Goal: Task Accomplishment & Management: Manage account settings

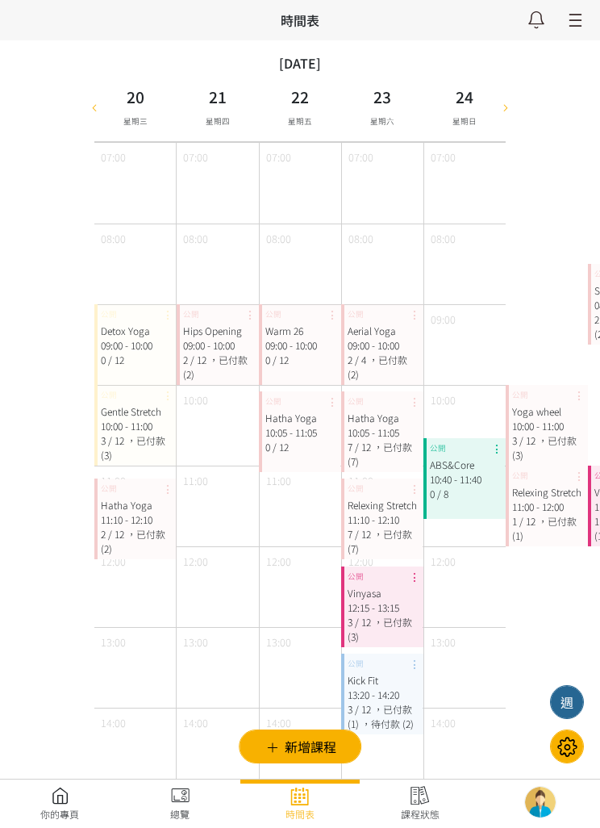
click at [502, 124] on div at bounding box center [506, 107] width 24 height 69
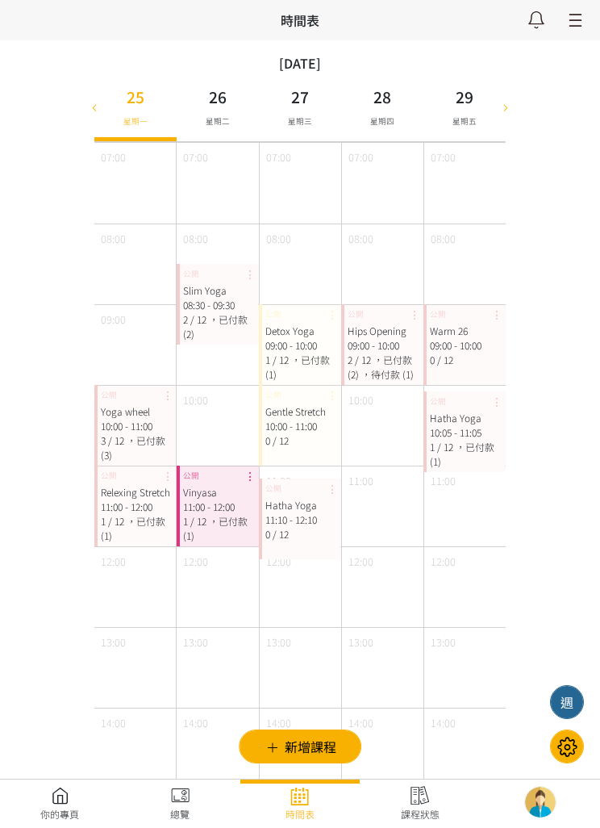
click at [92, 125] on div at bounding box center [94, 107] width 24 height 69
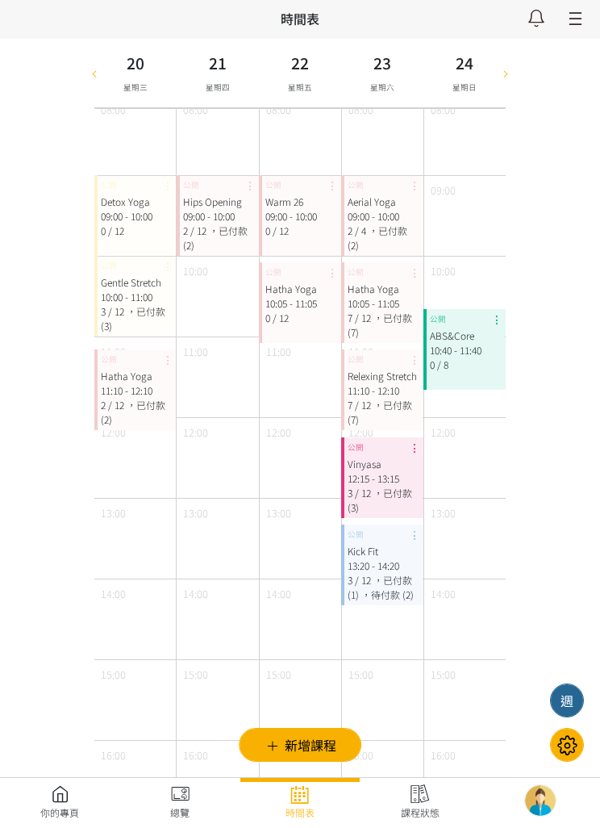
click at [383, 387] on div "11:10 - 12:10" at bounding box center [382, 392] width 69 height 15
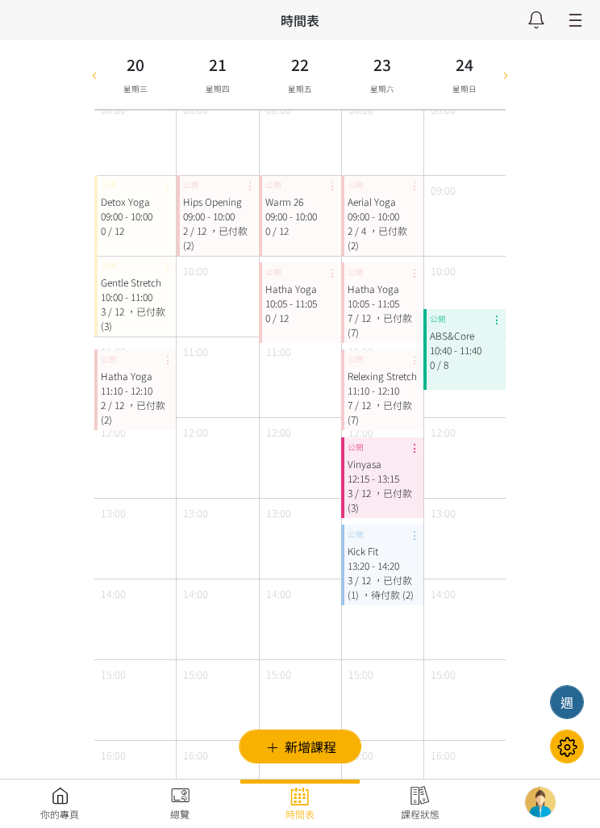
click at [545, 528] on div "新增課程 同步 Google 設定時間表 分享導師專頁 地址篩選 導師篩選 課程篩選 篩選 設定 2025-08-20 請選擇時間表日期 August 202…" at bounding box center [300, 665] width 600 height 1588
click at [390, 392] on div "11:10 - 12:10" at bounding box center [382, 390] width 69 height 15
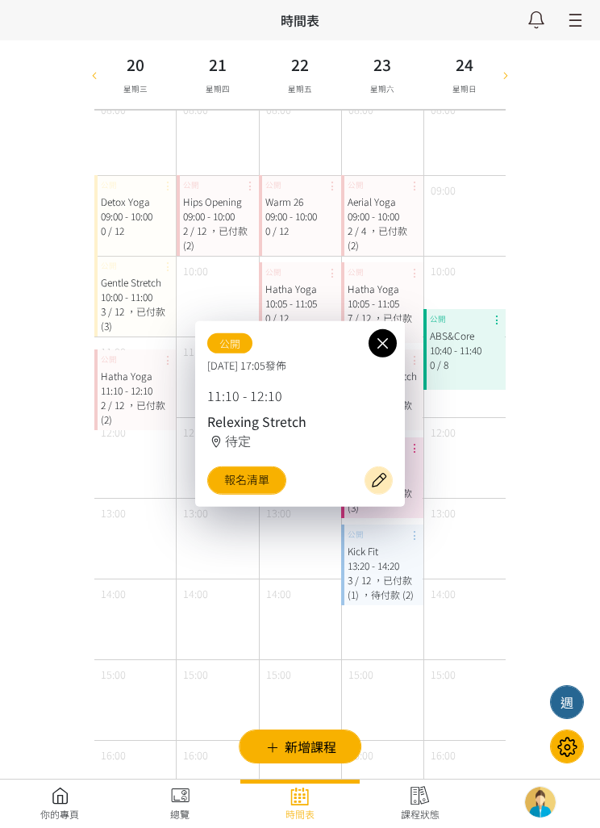
click at [271, 494] on link "報名清單" at bounding box center [246, 480] width 79 height 28
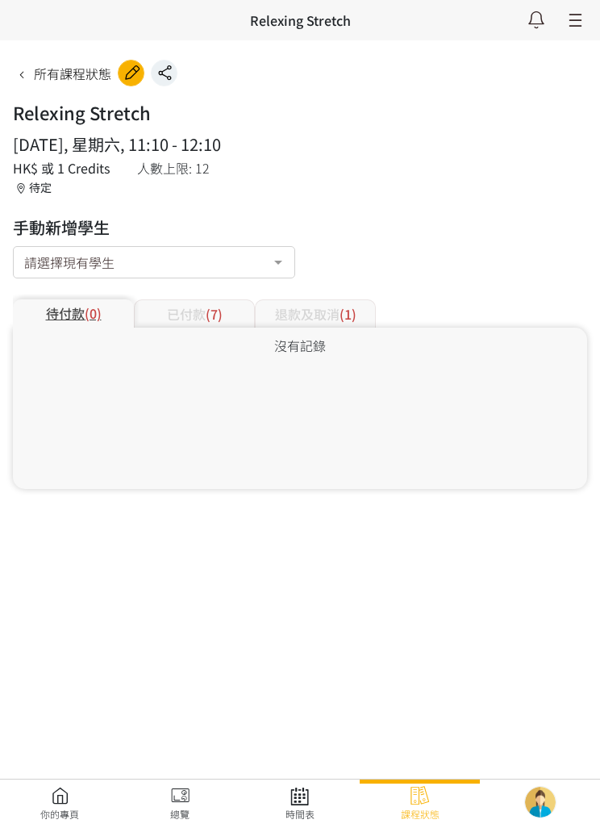
click at [213, 307] on span "(7)" at bounding box center [214, 313] width 17 height 19
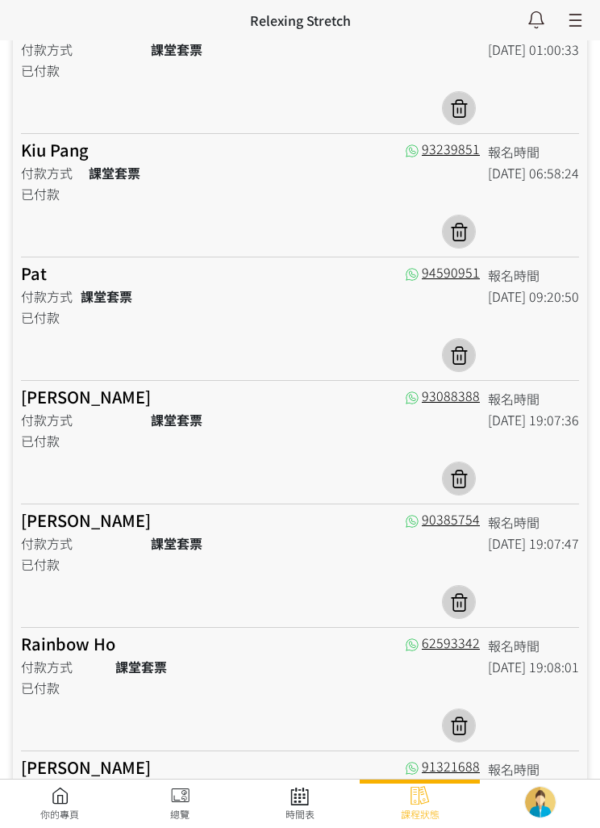
scroll to position [272, 0]
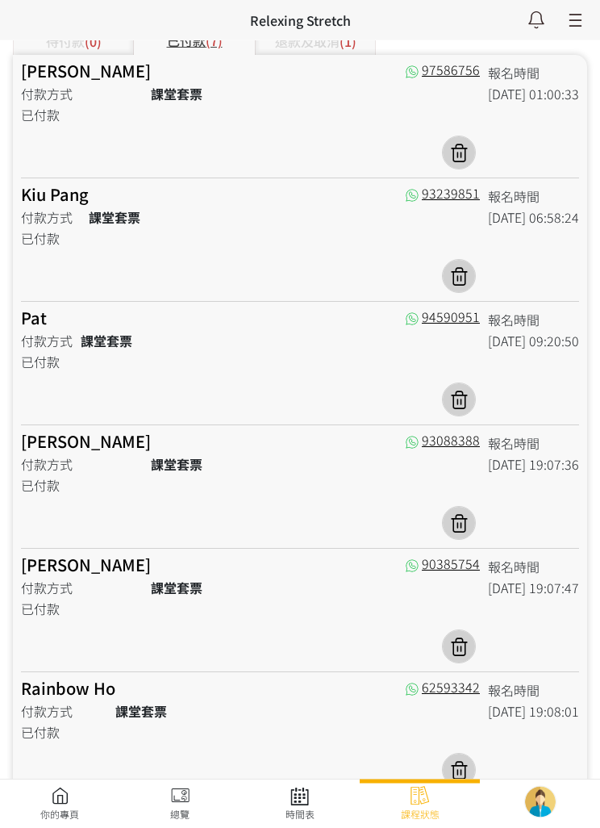
click at [44, 319] on link "Pat" at bounding box center [34, 318] width 26 height 23
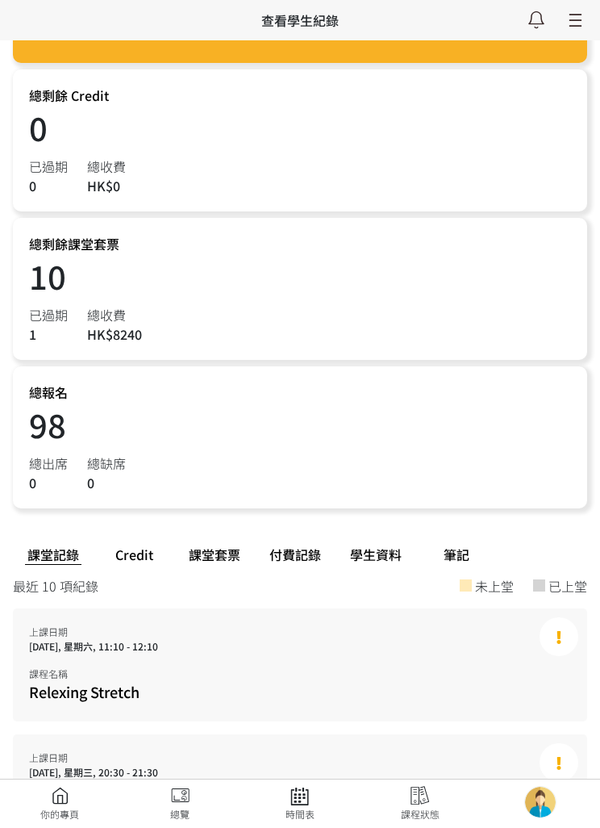
scroll to position [332, 0]
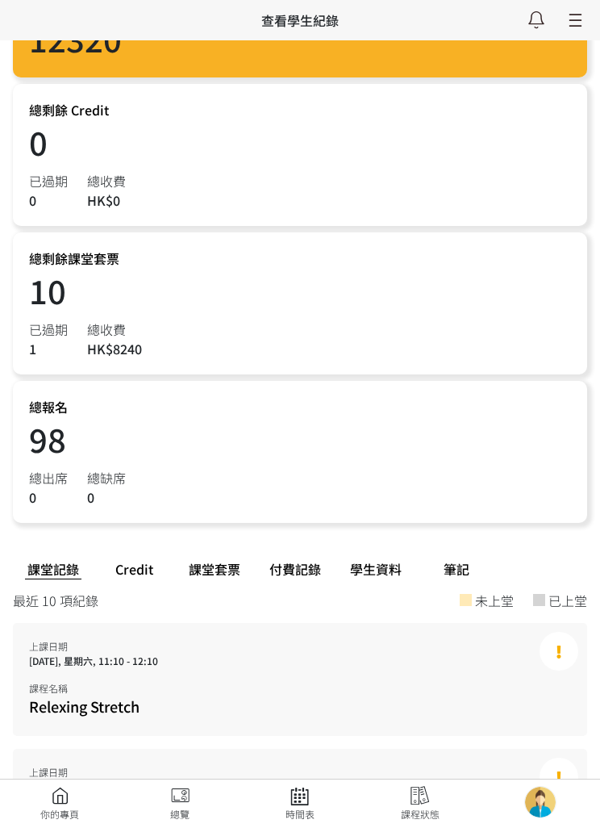
click at [236, 570] on div "課堂套票" at bounding box center [214, 568] width 81 height 27
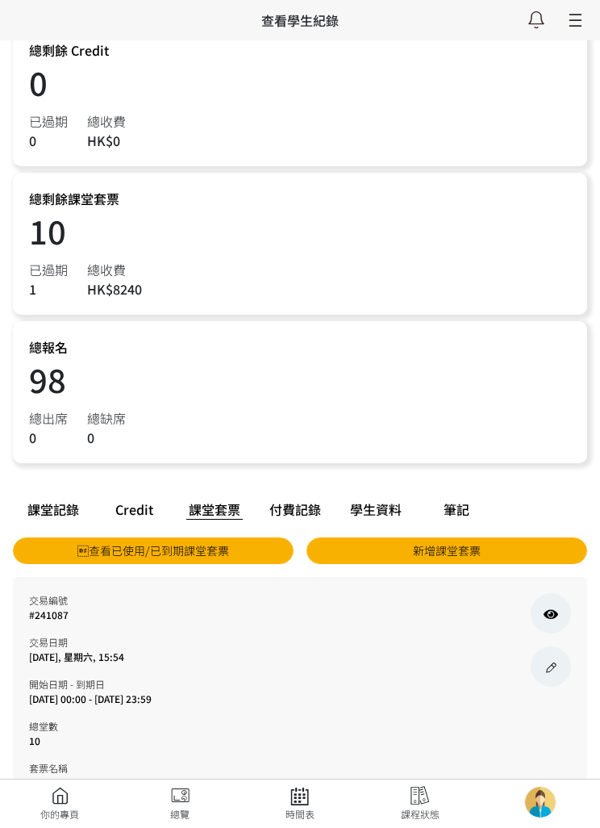
scroll to position [460, 0]
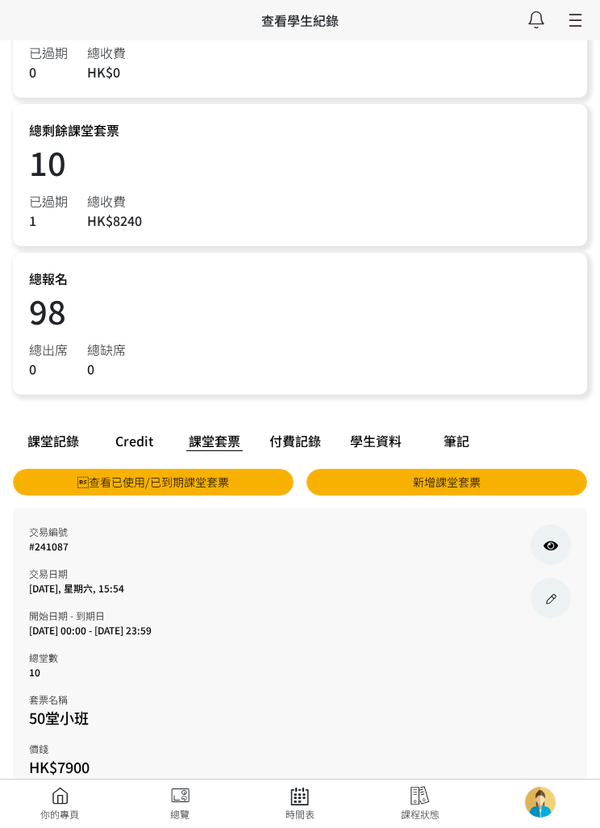
click at [309, 821] on link at bounding box center [300, 803] width 120 height 35
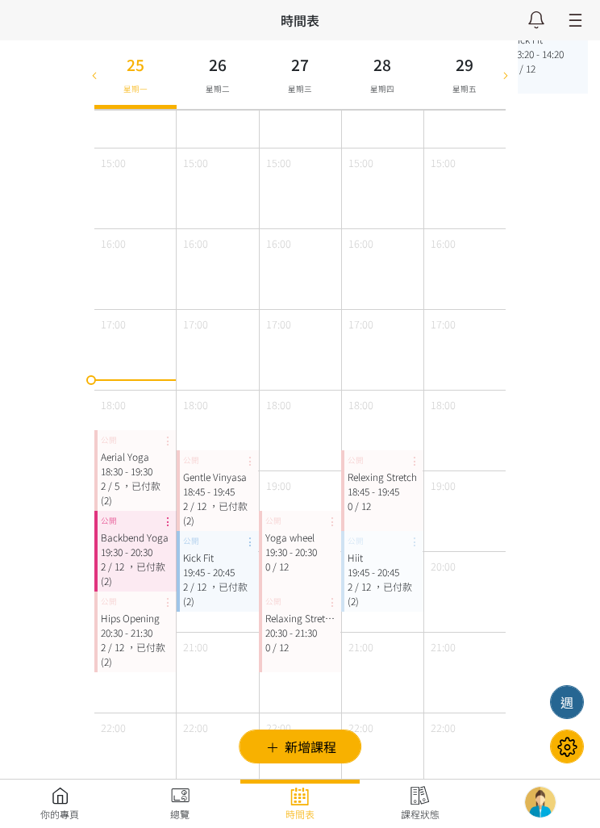
scroll to position [641, 0]
click at [284, 662] on div "Relaxing Stretch 20:30 - 21:30 0 / 12 公開" at bounding box center [300, 630] width 82 height 81
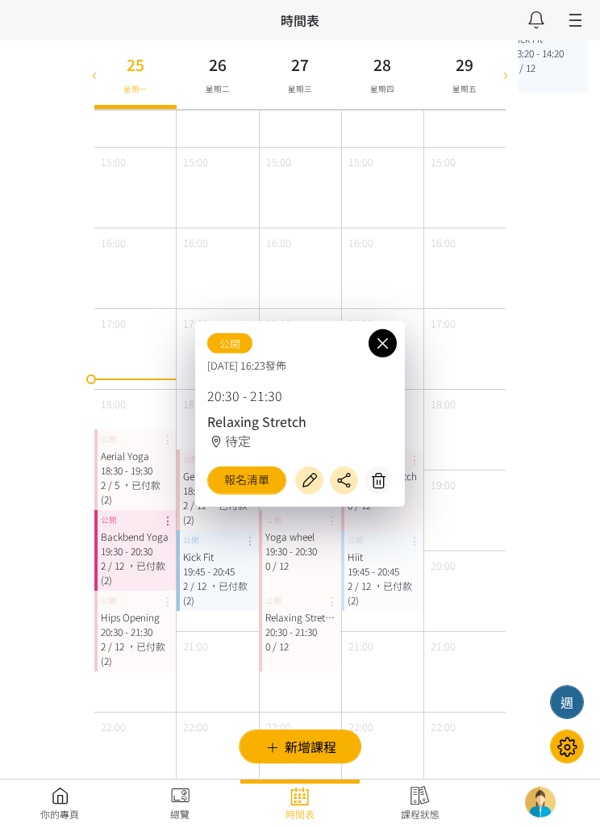
click at [249, 494] on link "報名清單" at bounding box center [246, 480] width 79 height 28
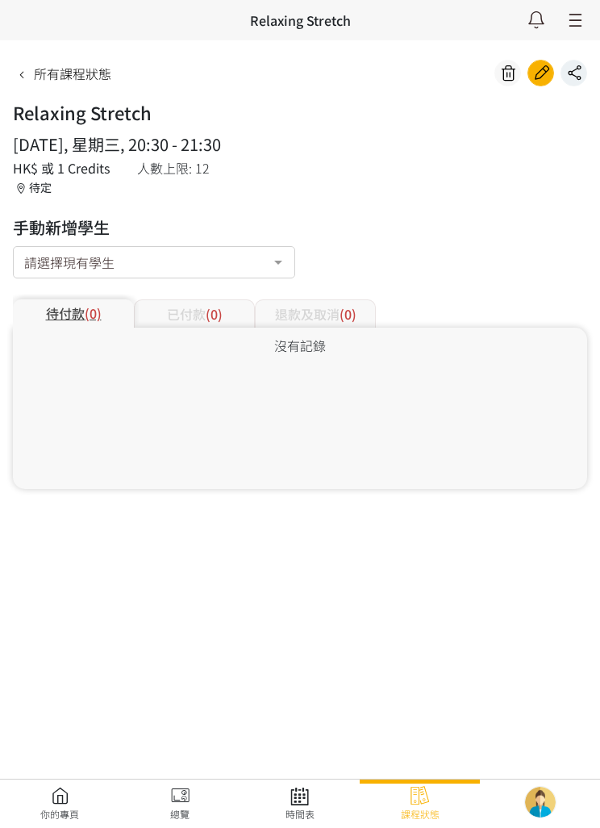
click at [227, 315] on div "已付款 (0)" at bounding box center [194, 313] width 121 height 28
click at [437, 574] on html "所有課程狀態 時間表 瀏覽你的預約專頁 99 最新通知 瑜伽 | Aerial Yoga 即將開始，請按詳情點名 22分鐘前 詳情 Irene Jang 已成…" at bounding box center [300, 287] width 600 height 574
click at [302, 815] on link at bounding box center [300, 803] width 120 height 35
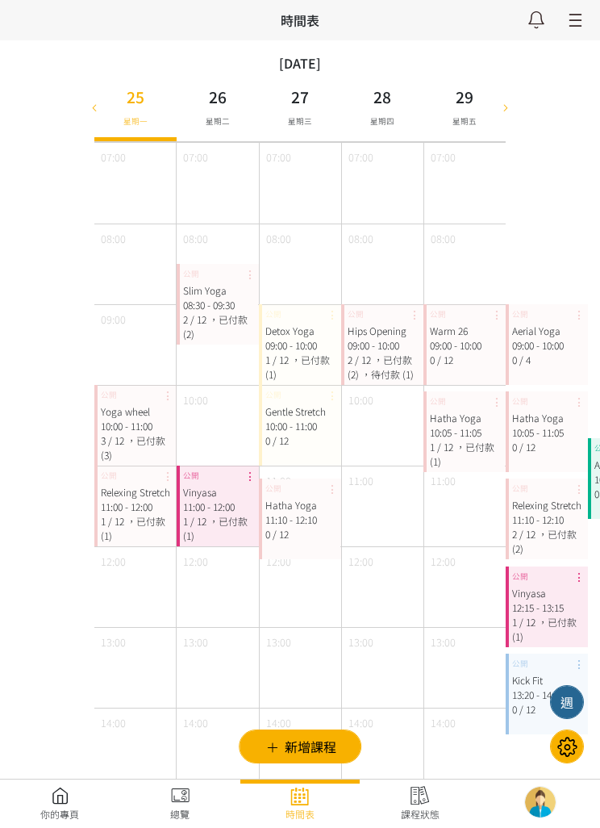
click at [98, 109] on icon at bounding box center [95, 106] width 18 height 13
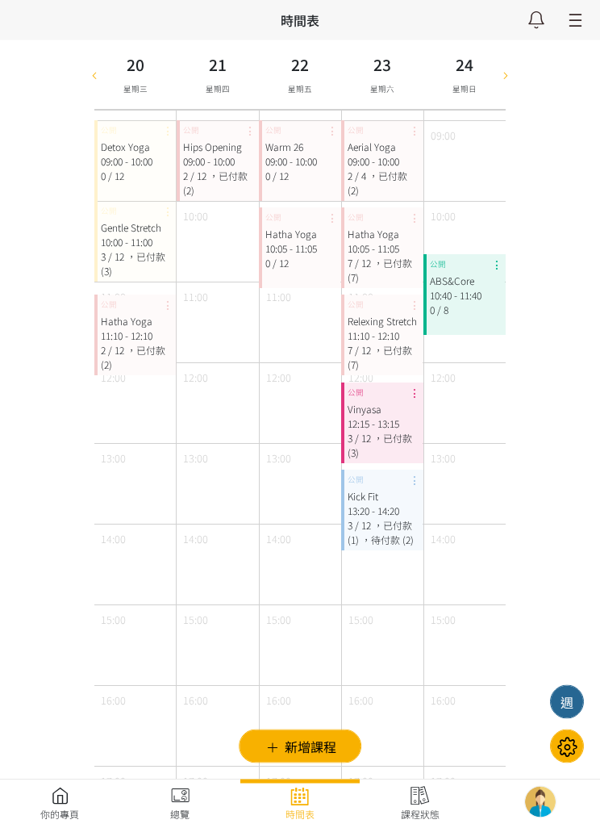
scroll to position [184, 0]
click at [386, 521] on span "，已付款 (1)" at bounding box center [380, 532] width 65 height 28
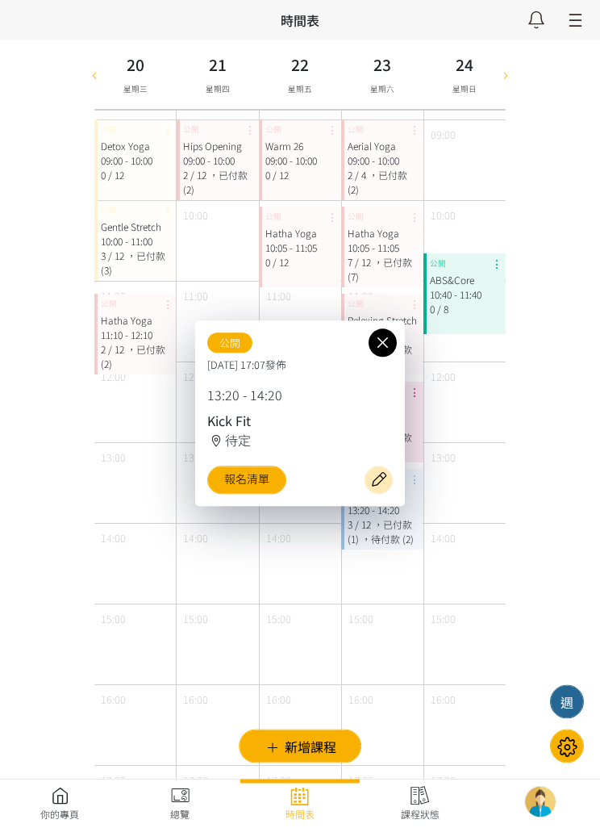
scroll to position [185, 0]
click at [256, 494] on link "報名清單" at bounding box center [246, 480] width 79 height 28
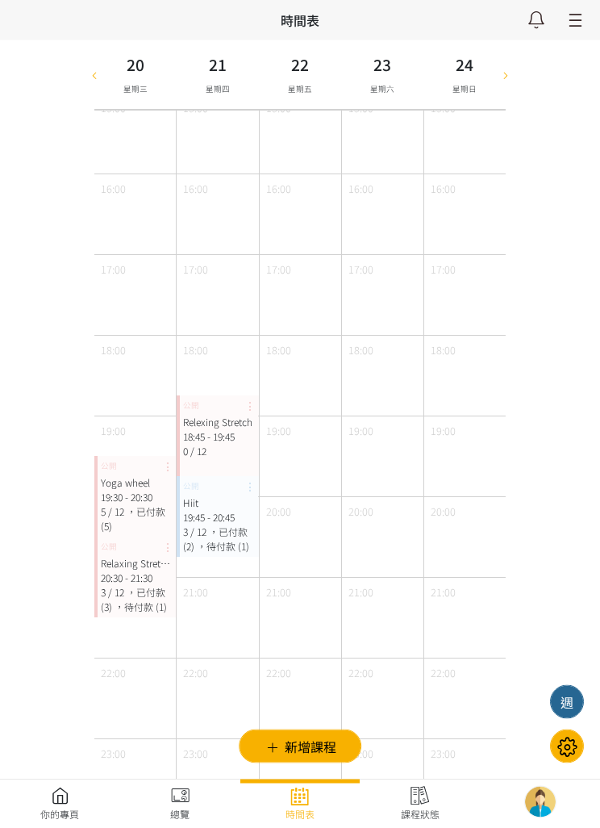
scroll to position [708, 0]
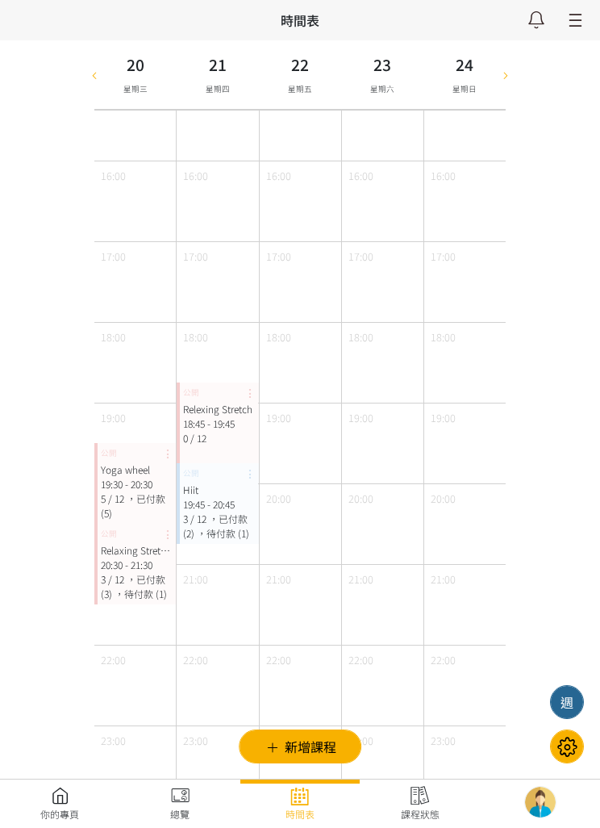
click at [146, 629] on div "21:00" at bounding box center [134, 604] width 81 height 81
click at [222, 526] on span "，待付款 (1)" at bounding box center [223, 533] width 52 height 14
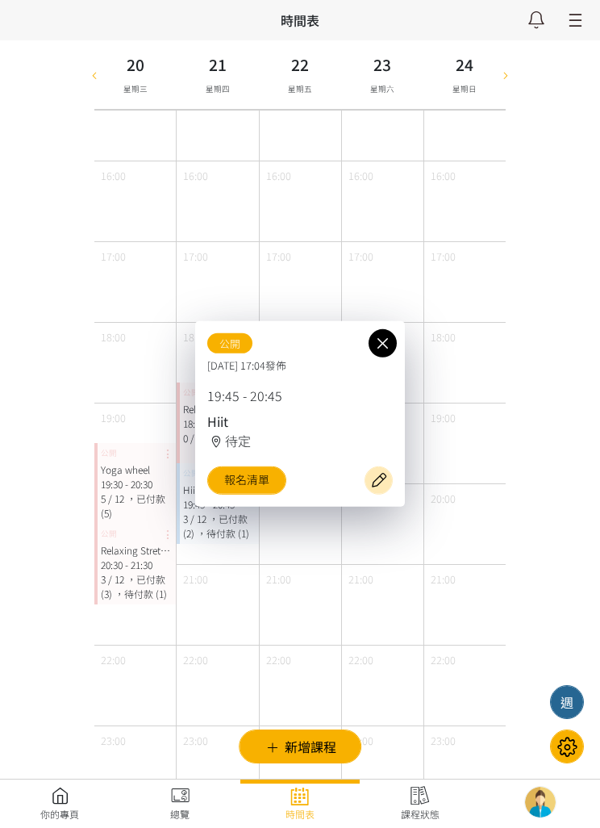
click at [262, 494] on link "報名清單" at bounding box center [246, 480] width 79 height 28
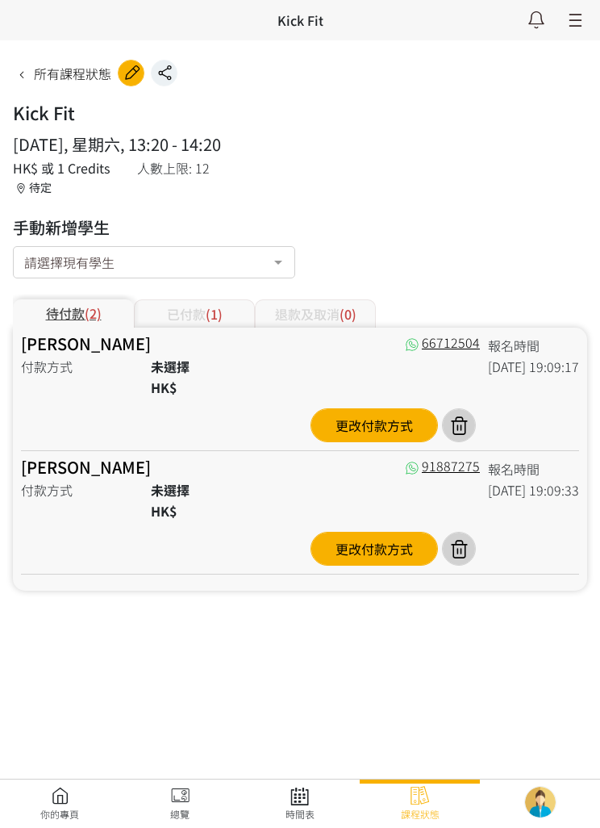
click at [207, 324] on div "已付款 (1)" at bounding box center [194, 313] width 121 height 28
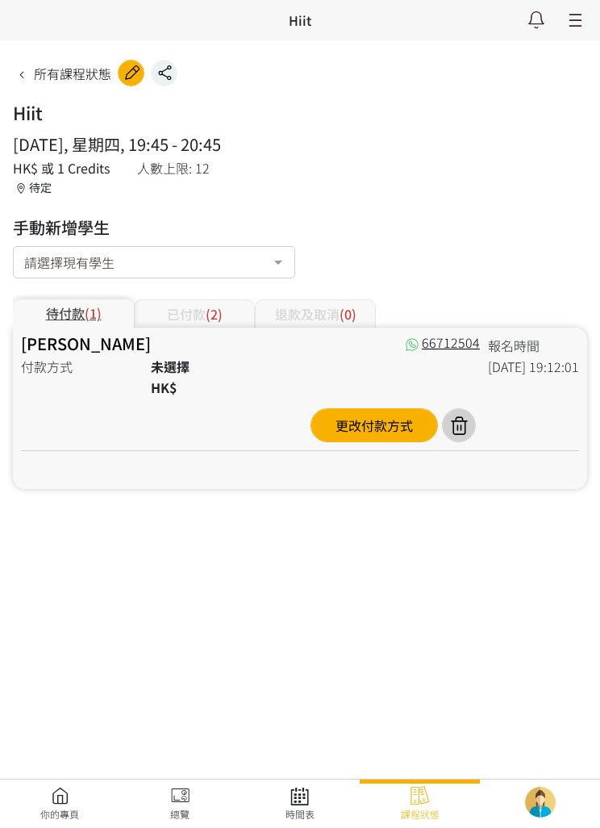
click at [116, 349] on link "[PERSON_NAME]" at bounding box center [86, 343] width 130 height 23
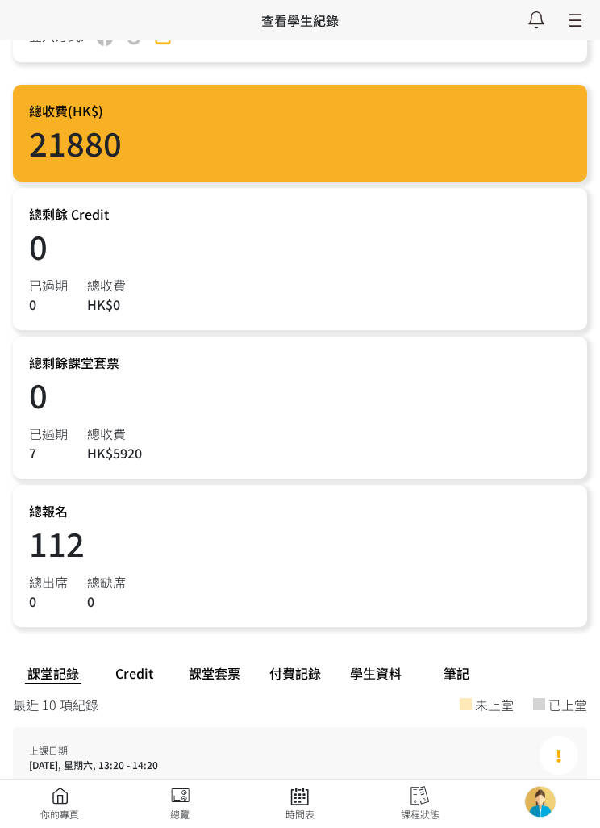
scroll to position [253, 0]
click at [290, 821] on link at bounding box center [300, 803] width 120 height 35
